Goal: Task Accomplishment & Management: Manage account settings

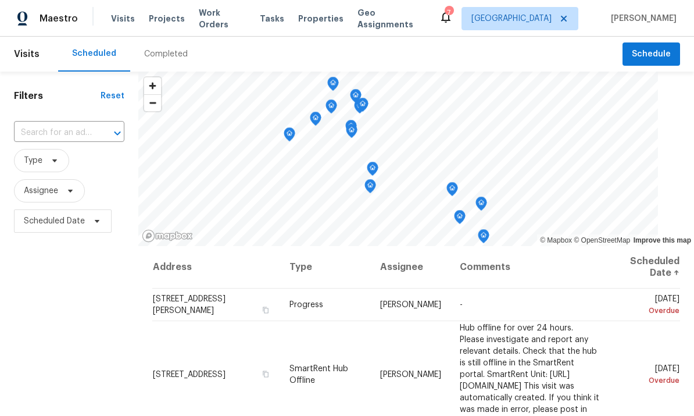
click at [70, 139] on input "text" at bounding box center [53, 133] width 78 height 18
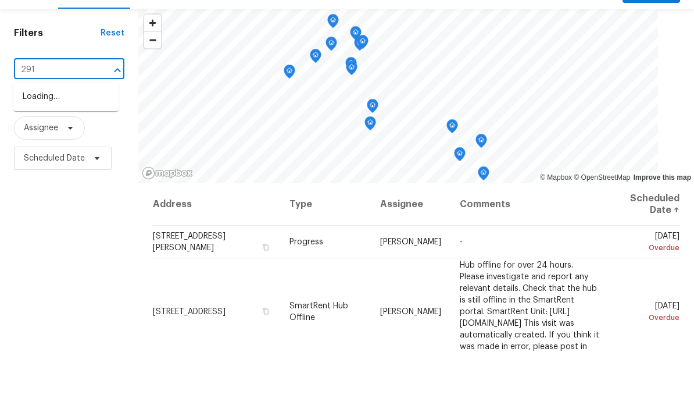
type input "2914"
click at [76, 150] on li "[STREET_ADDRESS]" at bounding box center [65, 159] width 105 height 19
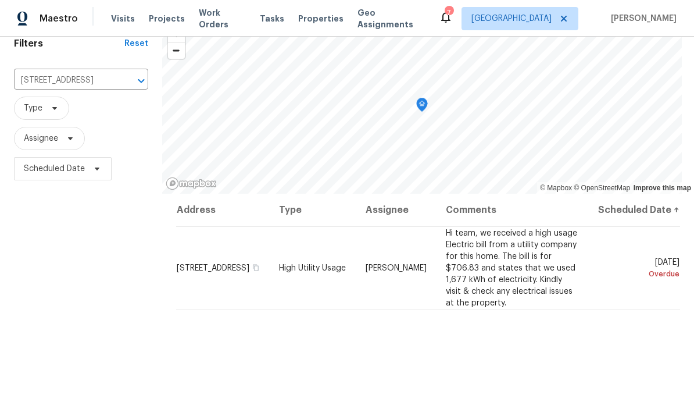
scroll to position [56, 0]
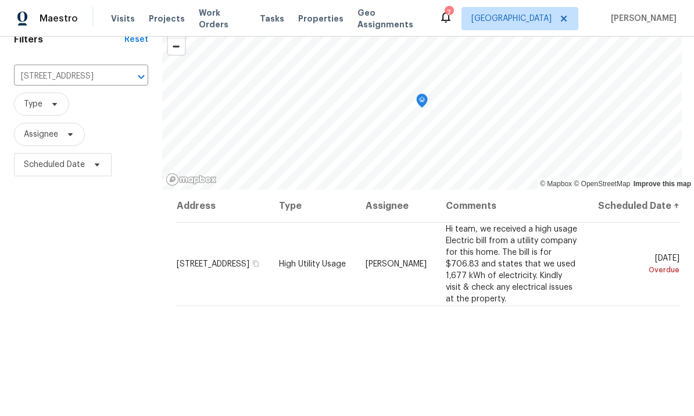
click at [0, 0] on icon at bounding box center [0, 0] width 0 height 0
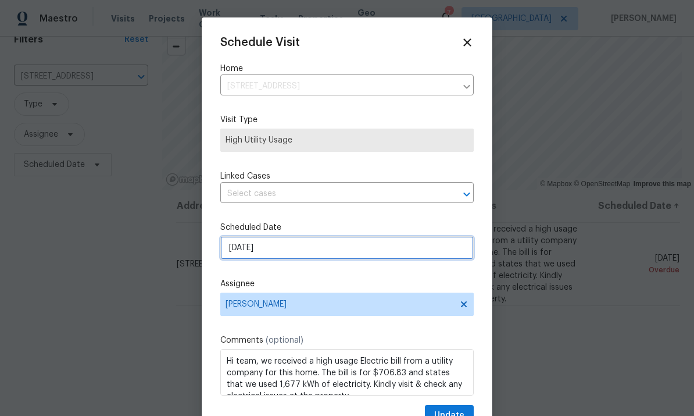
click at [336, 241] on input "9/22/2025" at bounding box center [347, 247] width 254 height 23
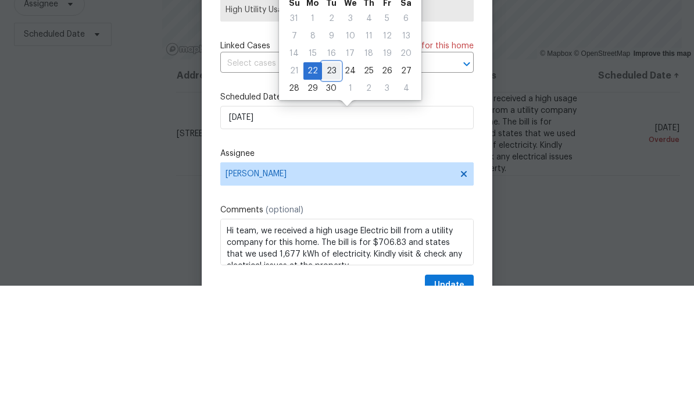
click at [329, 193] on div "23" at bounding box center [331, 201] width 19 height 16
type input "9/23/2025"
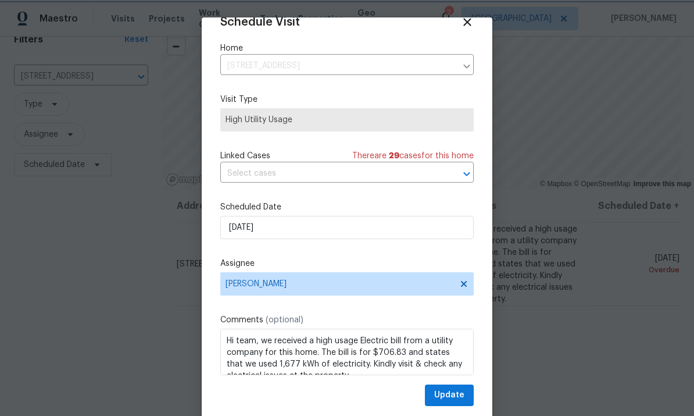
scroll to position [23, 0]
click at [450, 394] on span "Update" at bounding box center [449, 395] width 30 height 15
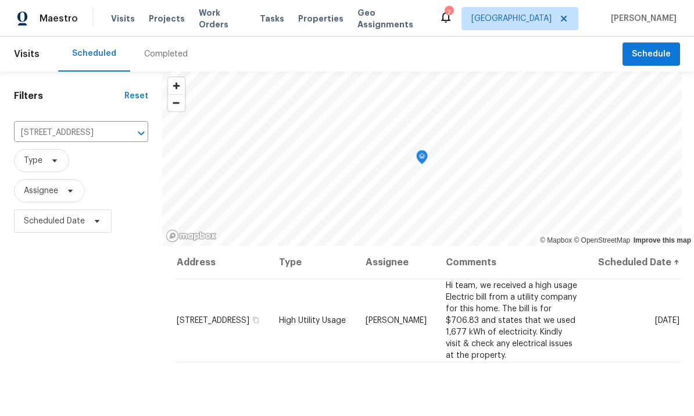
scroll to position [0, 0]
click at [49, 20] on span "Maestro" at bounding box center [59, 19] width 38 height 12
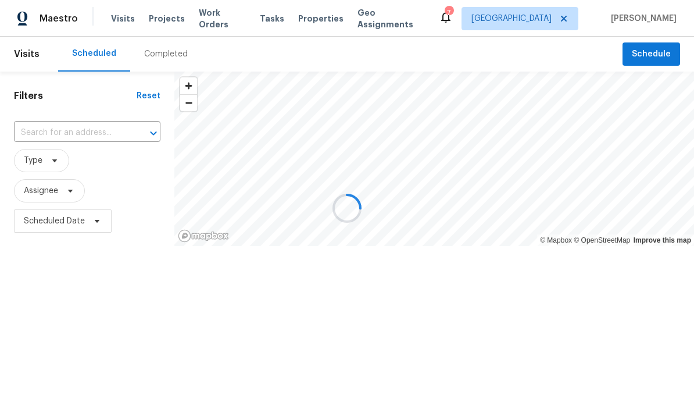
click at [77, 130] on input "text" at bounding box center [71, 133] width 114 height 18
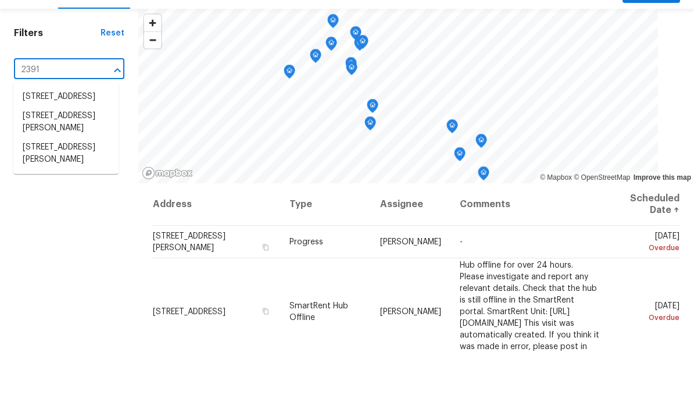
type input "23910"
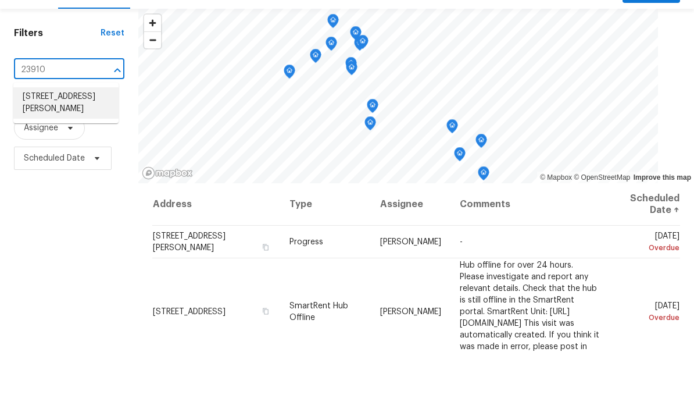
click at [68, 150] on li "23910 Jensen Dr, Los Angeles, CA 91304" at bounding box center [65, 165] width 105 height 31
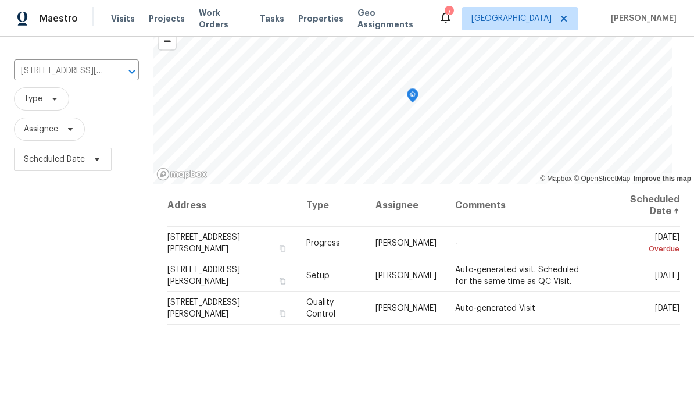
scroll to position [62, 0]
click at [0, 0] on icon at bounding box center [0, 0] width 0 height 0
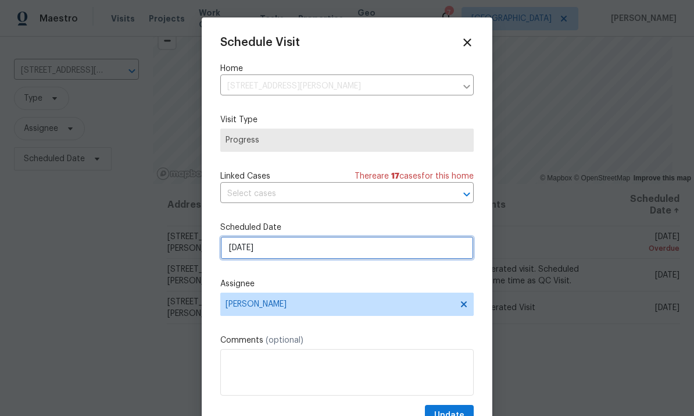
click at [317, 254] on input "9/18/2025" at bounding box center [347, 247] width 254 height 23
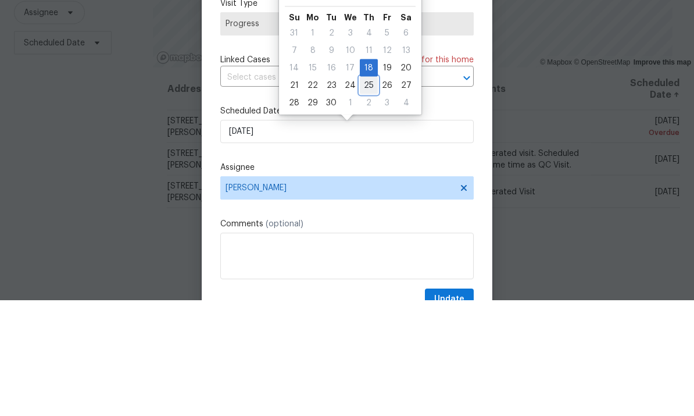
click at [362, 193] on div "25" at bounding box center [369, 201] width 18 height 16
type input "9/25/2025"
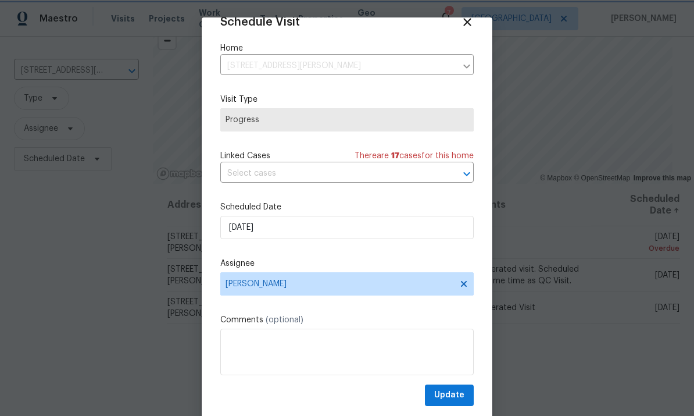
scroll to position [23, 0]
click at [453, 391] on span "Update" at bounding box center [449, 395] width 30 height 15
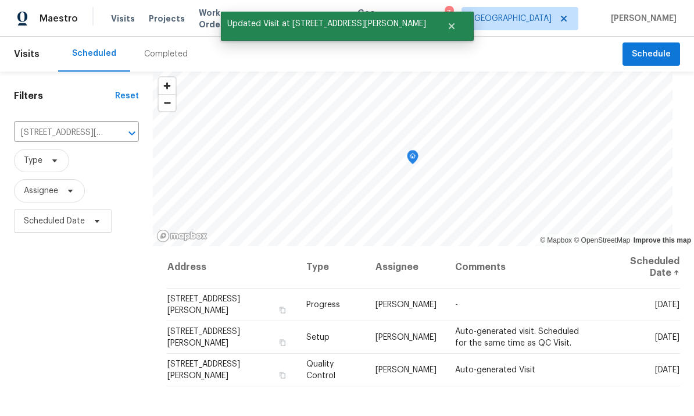
scroll to position [0, 0]
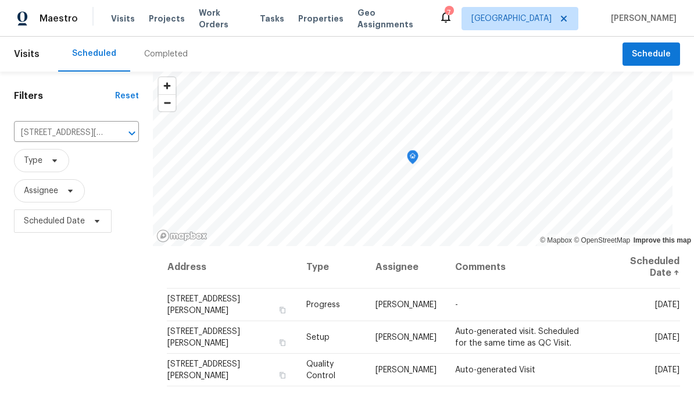
click at [49, 20] on span "Maestro" at bounding box center [59, 19] width 38 height 12
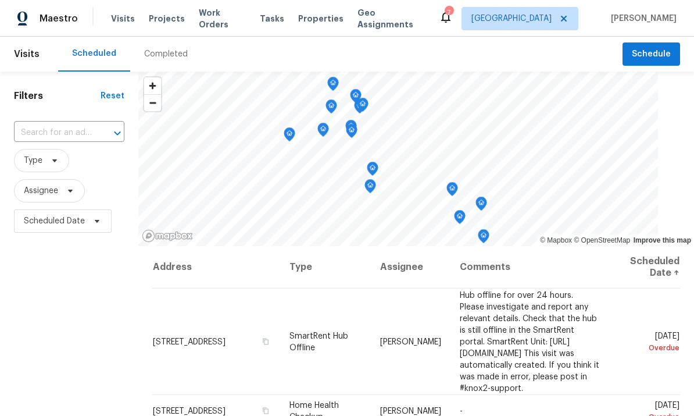
click at [59, 142] on input "text" at bounding box center [53, 133] width 78 height 18
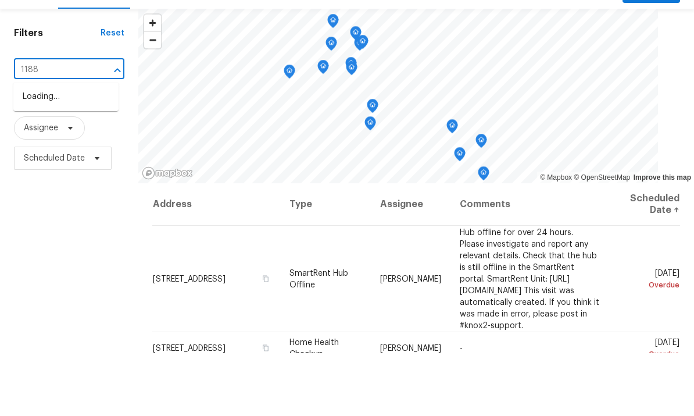
type input "11881"
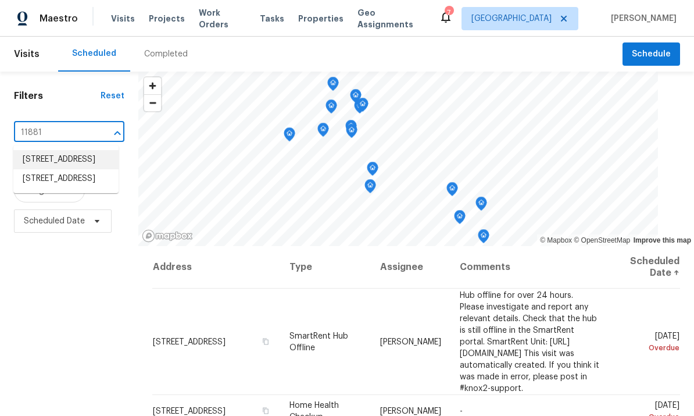
click at [77, 150] on li "[STREET_ADDRESS]" at bounding box center [65, 159] width 105 height 19
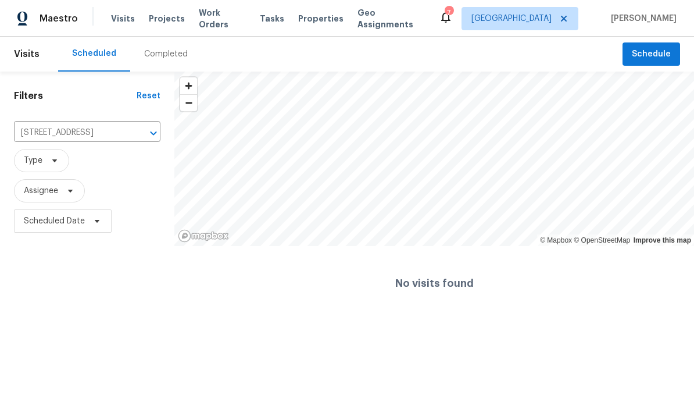
click at [65, 19] on span "Maestro" at bounding box center [59, 19] width 38 height 12
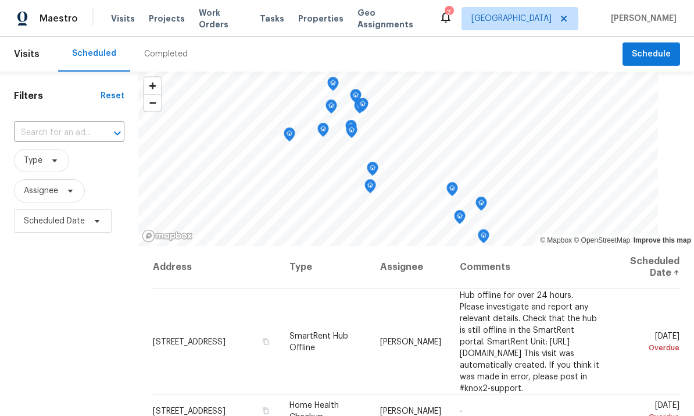
click at [87, 130] on input "text" at bounding box center [53, 133] width 78 height 18
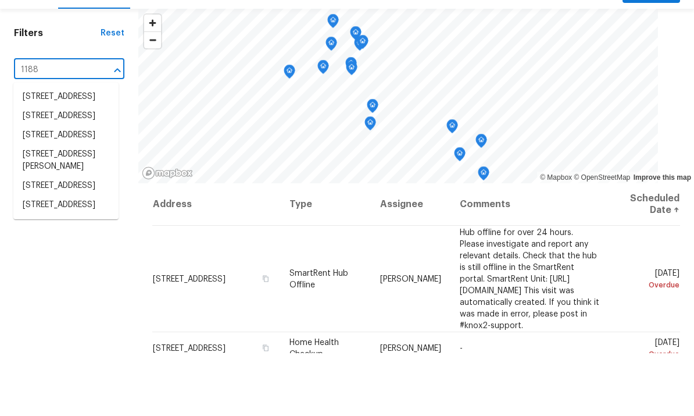
type input "11881"
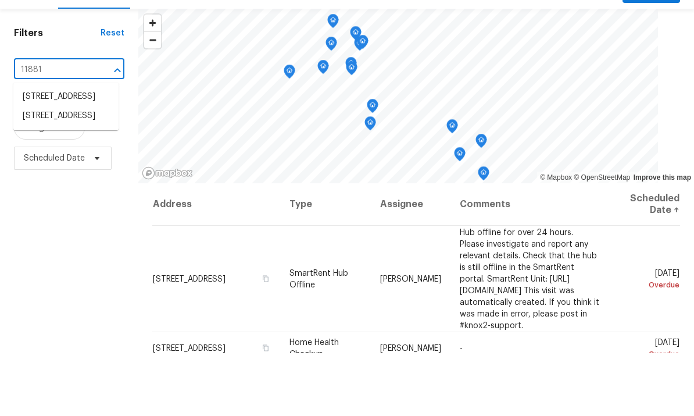
scroll to position [44, 0]
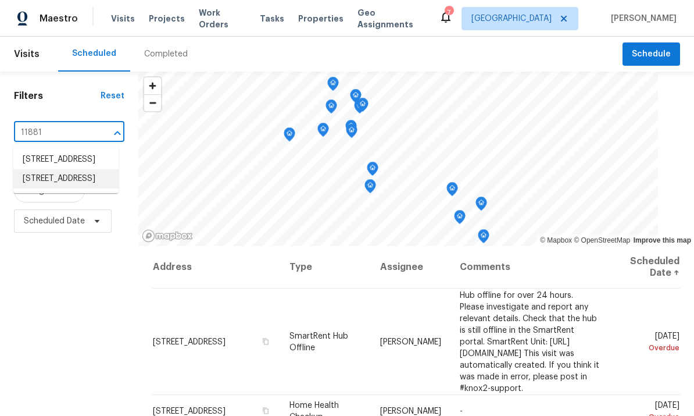
click at [70, 172] on li "[STREET_ADDRESS]" at bounding box center [65, 178] width 105 height 19
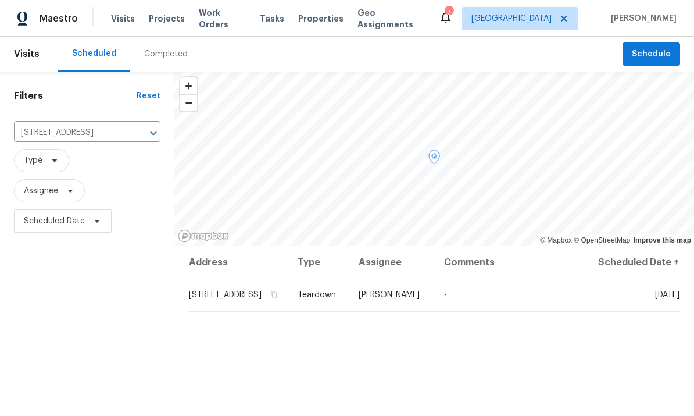
click at [0, 0] on icon at bounding box center [0, 0] width 0 height 0
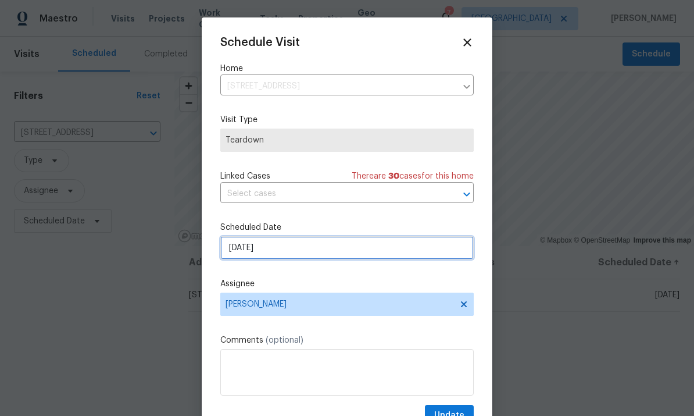
click at [308, 251] on input "9/24/2025" at bounding box center [347, 247] width 254 height 23
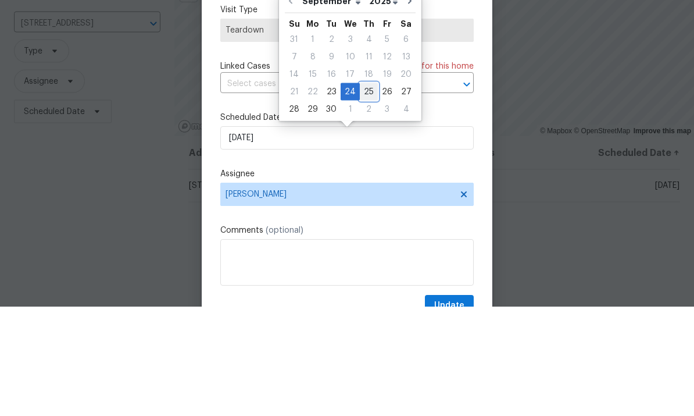
click at [365, 193] on div "25" at bounding box center [369, 201] width 18 height 16
type input "9/25/2025"
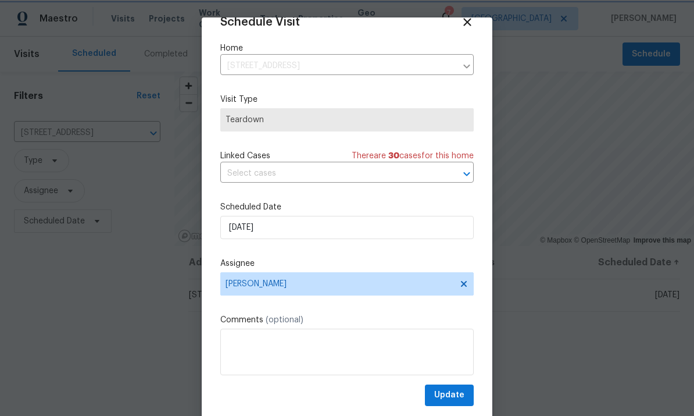
scroll to position [23, 0]
click at [457, 393] on span "Update" at bounding box center [449, 395] width 30 height 15
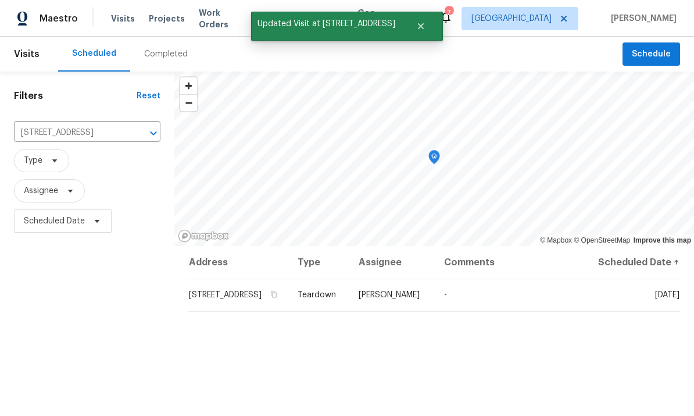
scroll to position [0, 0]
click at [136, 135] on icon "Clear" at bounding box center [139, 133] width 12 height 12
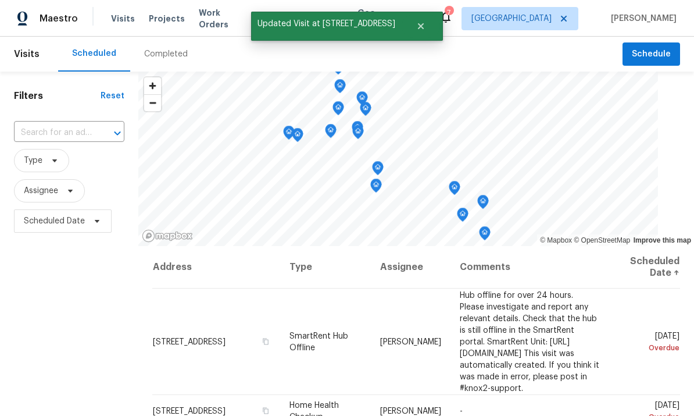
click at [61, 133] on input "text" at bounding box center [53, 133] width 78 height 18
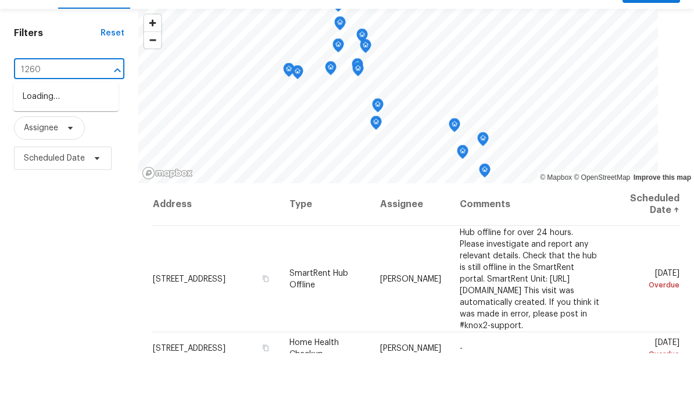
type input "12601"
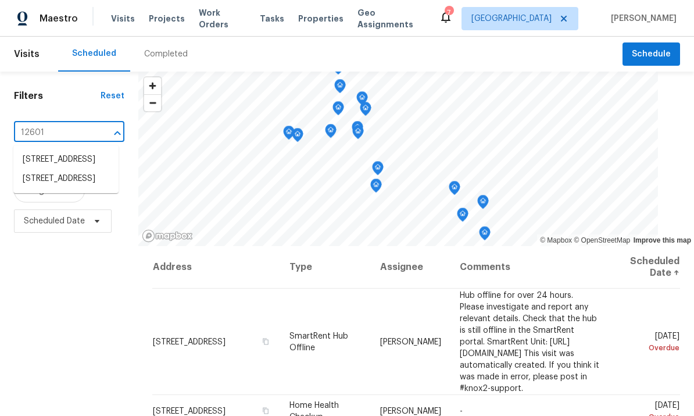
click at [77, 169] on li "[STREET_ADDRESS]" at bounding box center [65, 178] width 105 height 19
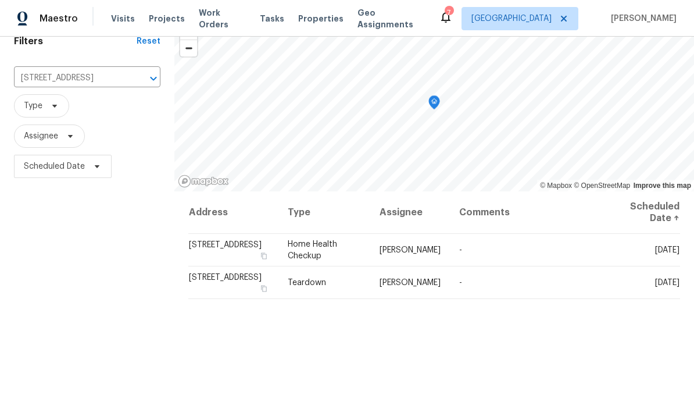
scroll to position [54, 0]
click at [0, 0] on icon at bounding box center [0, 0] width 0 height 0
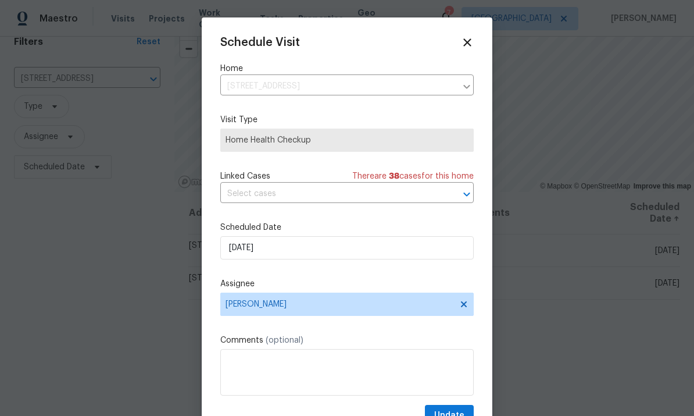
click at [468, 44] on icon at bounding box center [467, 42] width 8 height 8
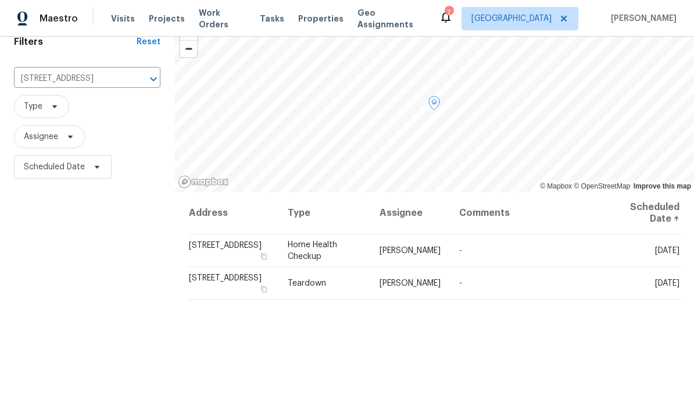
click at [0, 0] on span at bounding box center [0, 0] width 0 height 0
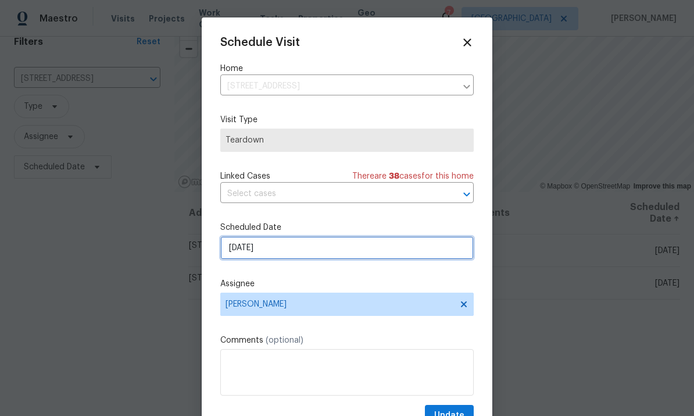
click at [309, 251] on input "9/24/2025" at bounding box center [347, 247] width 254 height 23
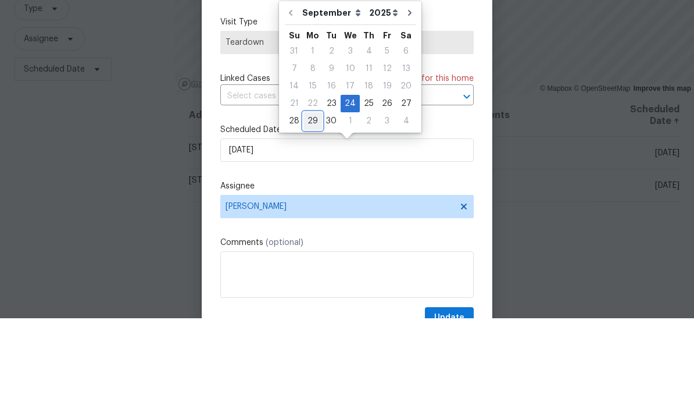
click at [313, 211] on div "29" at bounding box center [313, 219] width 19 height 16
type input "9/29/2025"
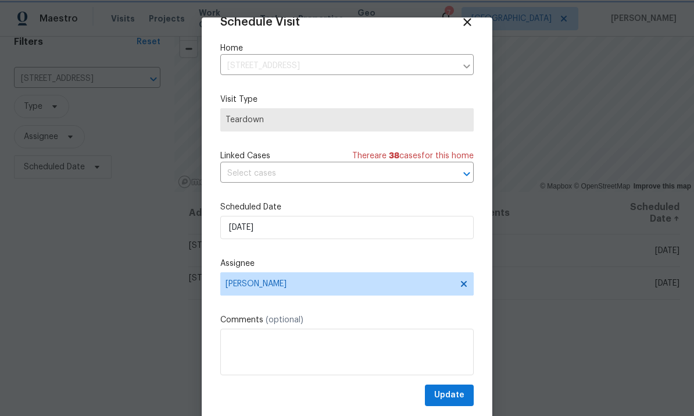
scroll to position [23, 0]
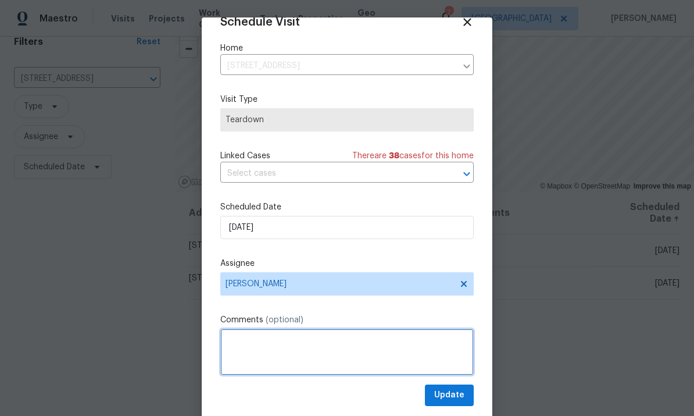
click at [449, 375] on textarea at bounding box center [347, 352] width 254 height 47
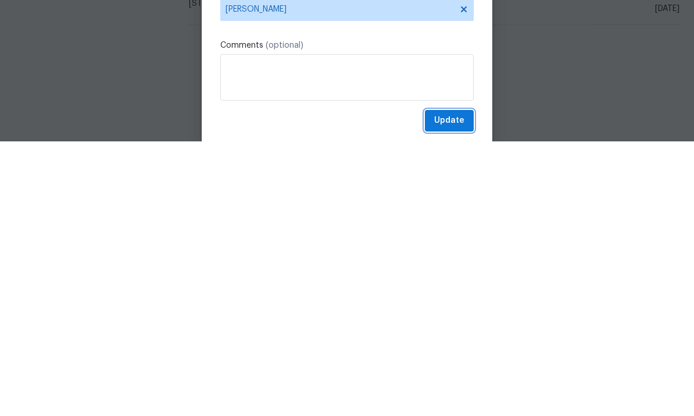
click at [445, 388] on span "Update" at bounding box center [449, 395] width 30 height 15
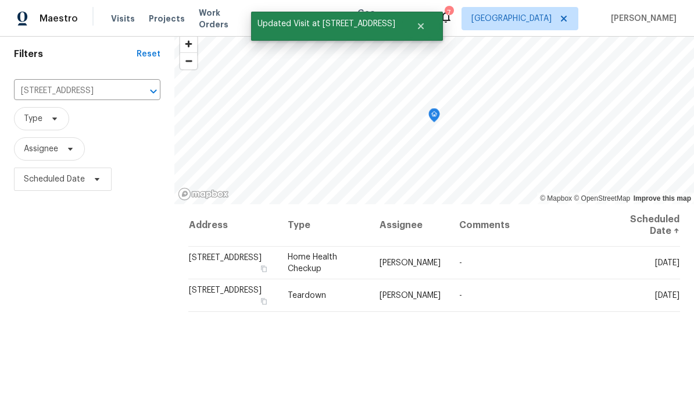
scroll to position [41, 0]
click at [0, 0] on icon at bounding box center [0, 0] width 0 height 0
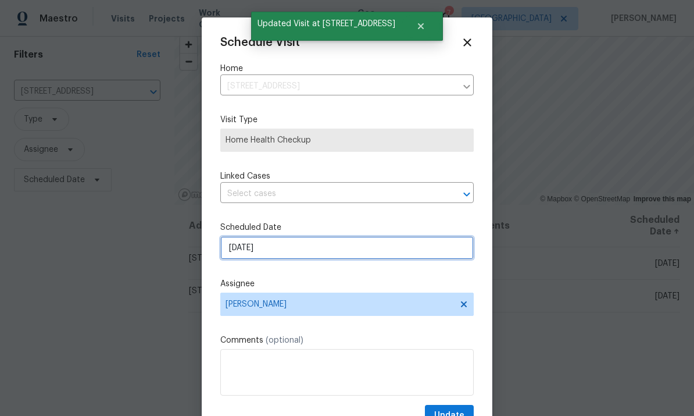
click at [335, 258] on input "9/23/2025" at bounding box center [347, 247] width 254 height 23
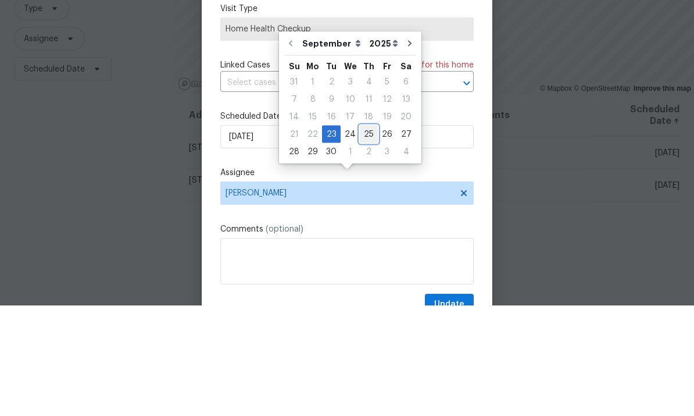
click at [365, 237] on div "25" at bounding box center [369, 245] width 18 height 16
type input "9/25/2025"
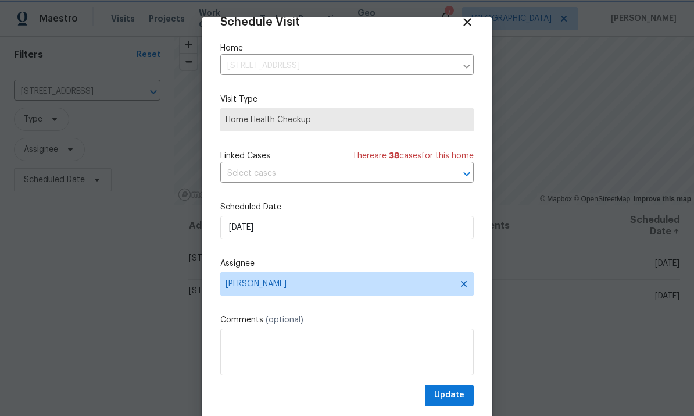
scroll to position [23, 0]
click at [452, 387] on button "Update" at bounding box center [449, 395] width 49 height 22
